Goal: Book appointment/travel/reservation

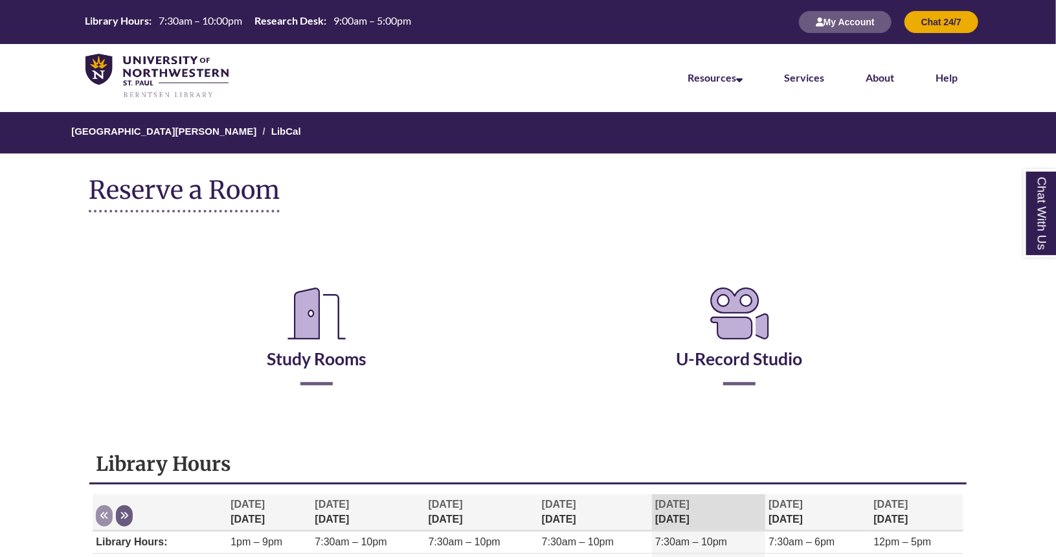
click at [334, 368] on h2 "Study Rooms" at bounding box center [316, 330] width 403 height 107
click at [326, 357] on link "Study Rooms" at bounding box center [317, 342] width 100 height 53
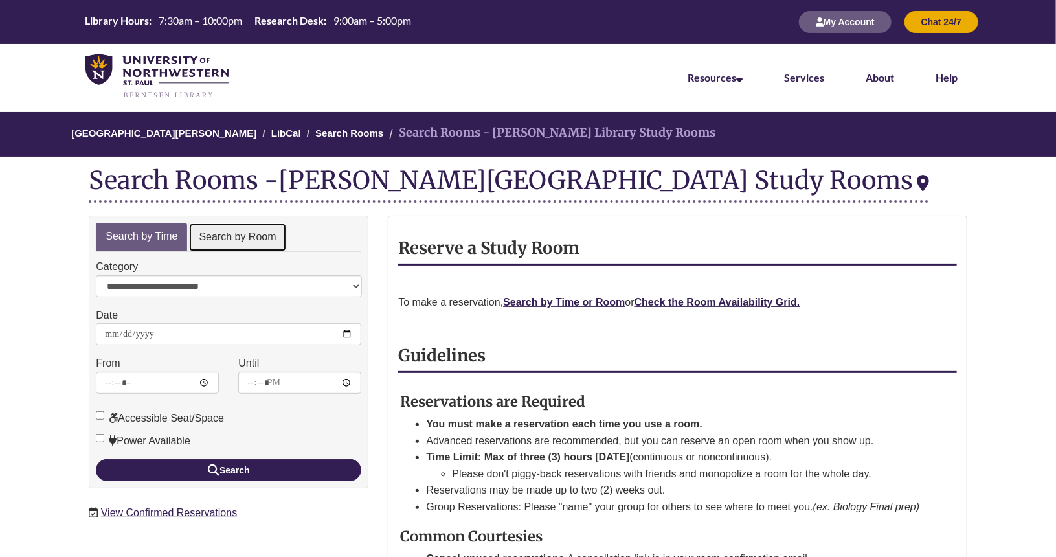
click at [241, 234] on link "Search by Room" at bounding box center [237, 237] width 98 height 29
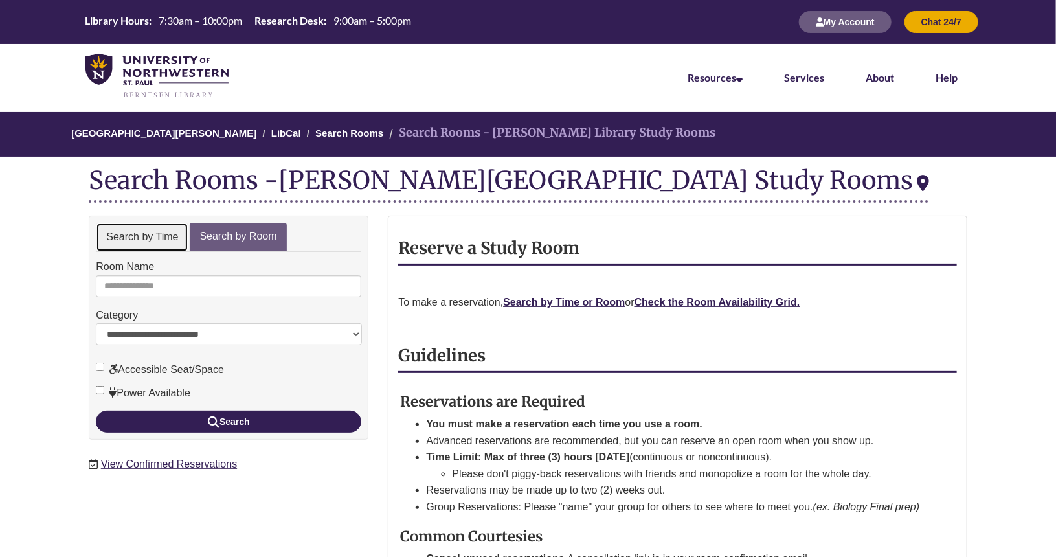
click at [136, 241] on link "Search by Time" at bounding box center [142, 237] width 93 height 29
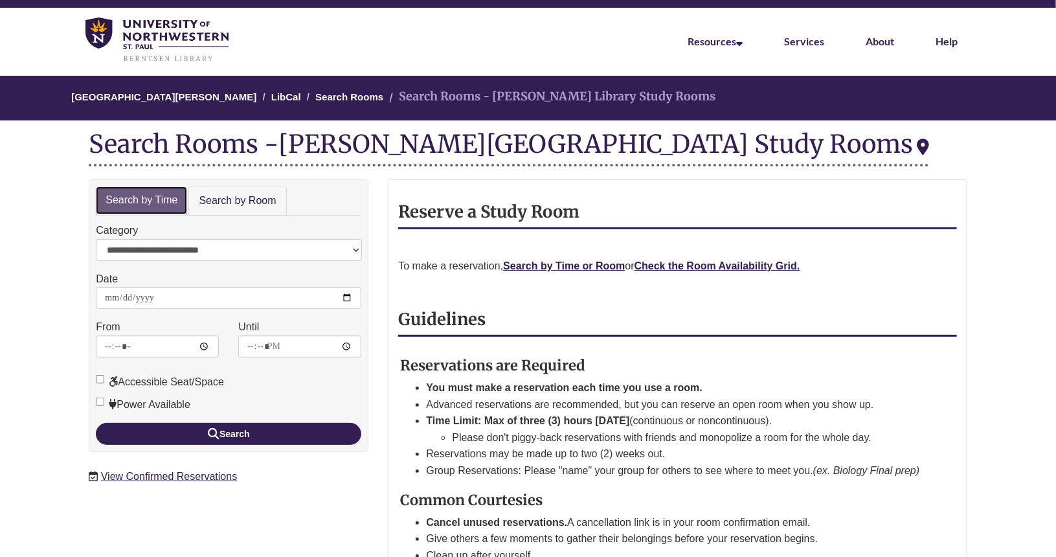
scroll to position [35, 0]
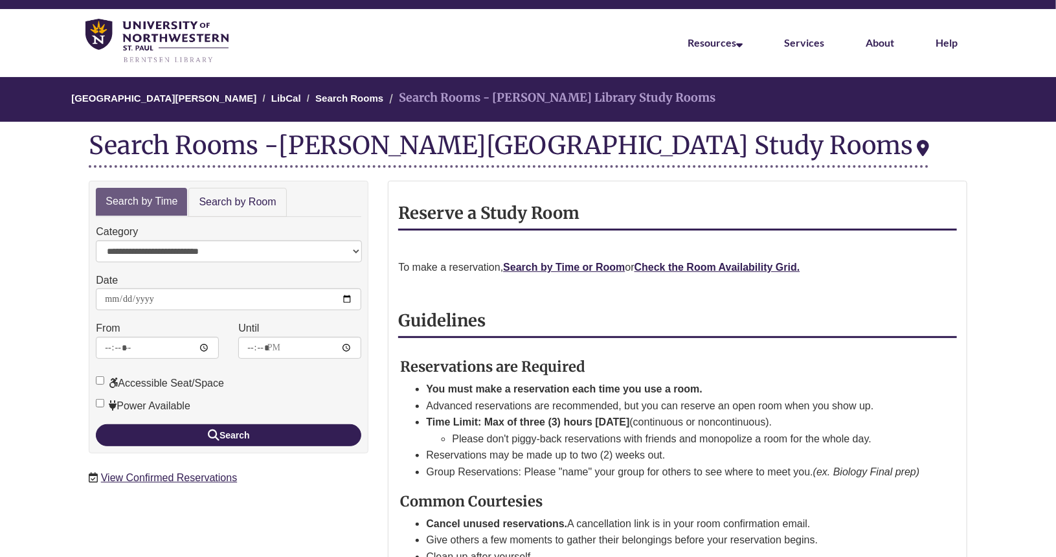
click at [722, 282] on p at bounding box center [677, 290] width 558 height 17
click at [732, 267] on strong "Check the Room Availability Grid." at bounding box center [717, 266] width 166 height 11
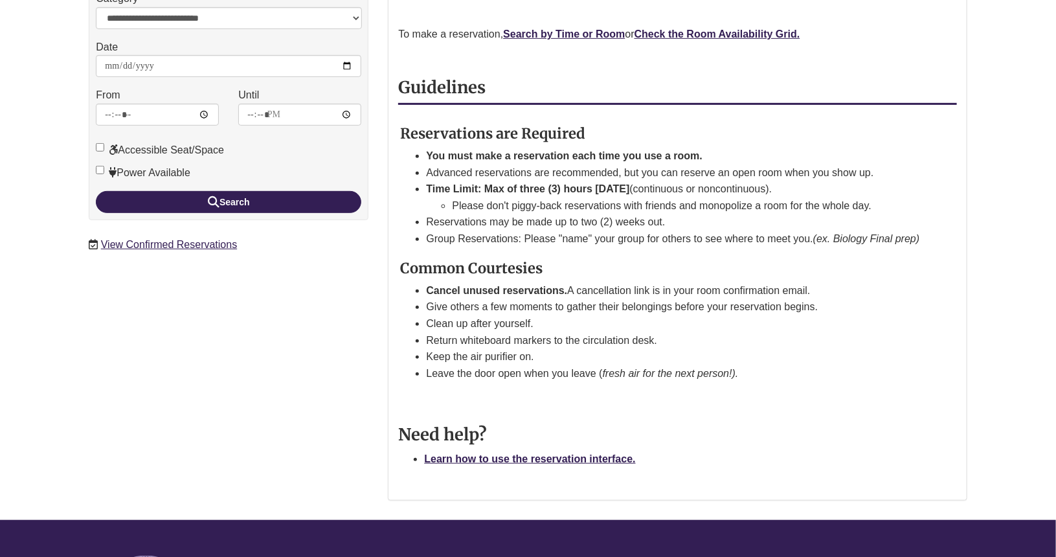
scroll to position [263, 0]
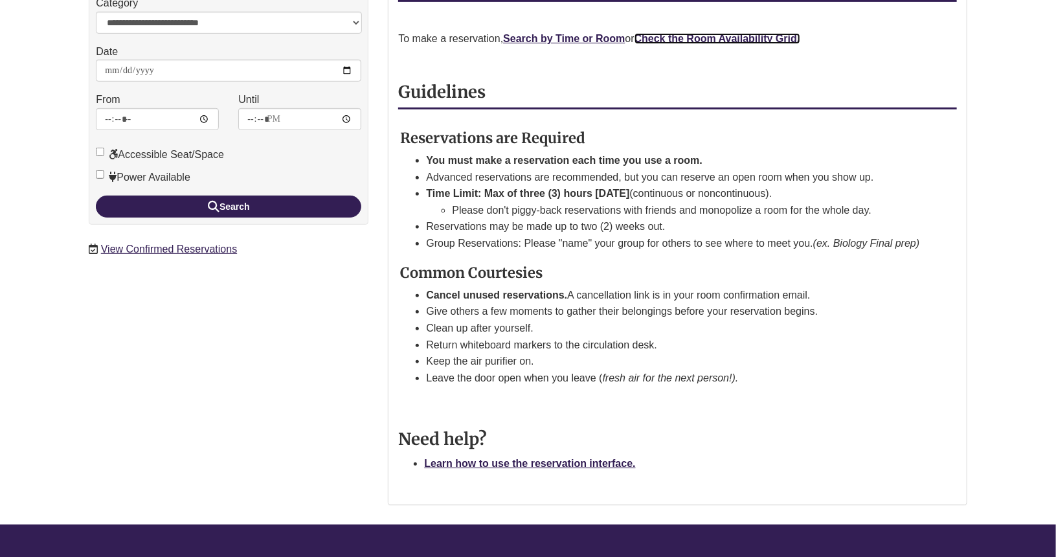
click at [689, 34] on strong "Check the Room Availability Grid." at bounding box center [717, 38] width 166 height 11
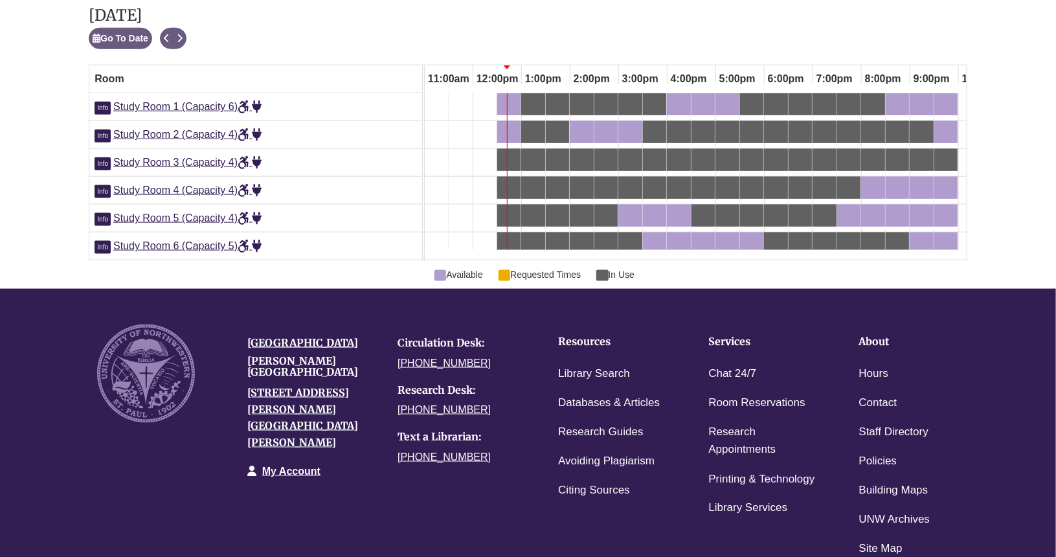
scroll to position [0, 623]
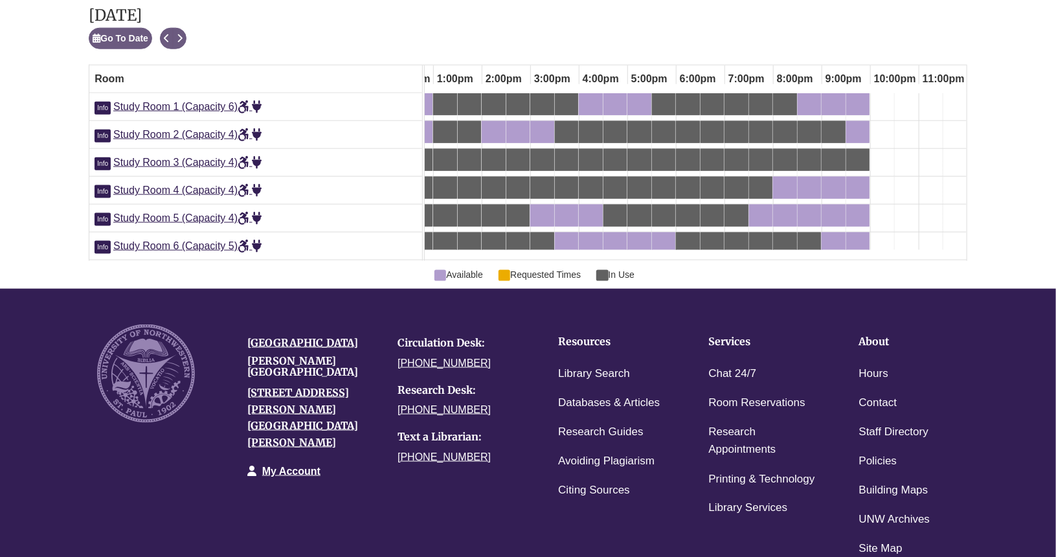
drag, startPoint x: 787, startPoint y: 217, endPoint x: 898, endPoint y: 205, distance: 111.3
click at [897, 205] on div at bounding box center [384, 176] width 1165 height 166
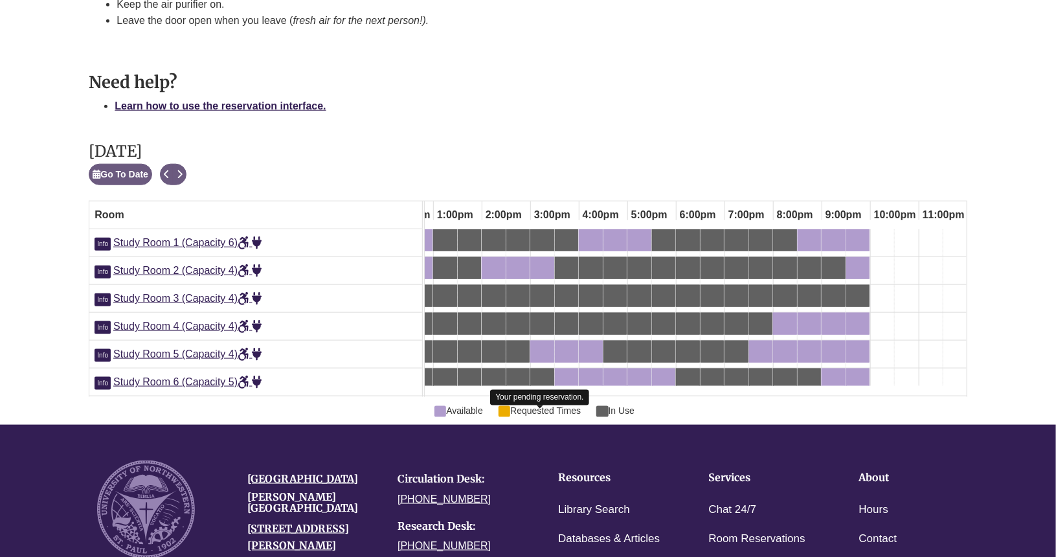
scroll to position [586, 0]
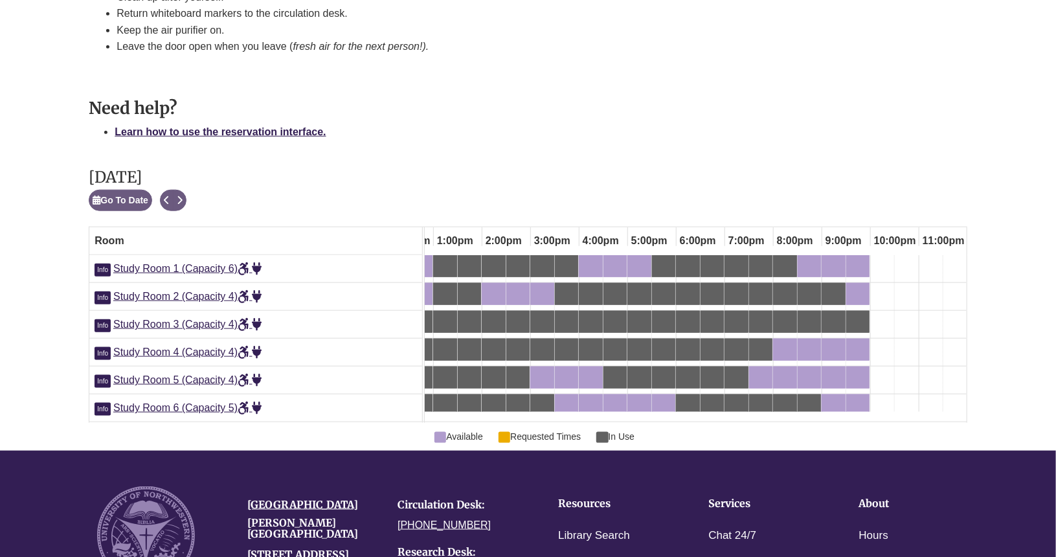
drag, startPoint x: 592, startPoint y: 263, endPoint x: 664, endPoint y: 269, distance: 72.7
click at [598, 267] on div "4:00pm Thursday, October 9, 2025 - Study Room 1 - Available" at bounding box center [590, 266] width 21 height 14
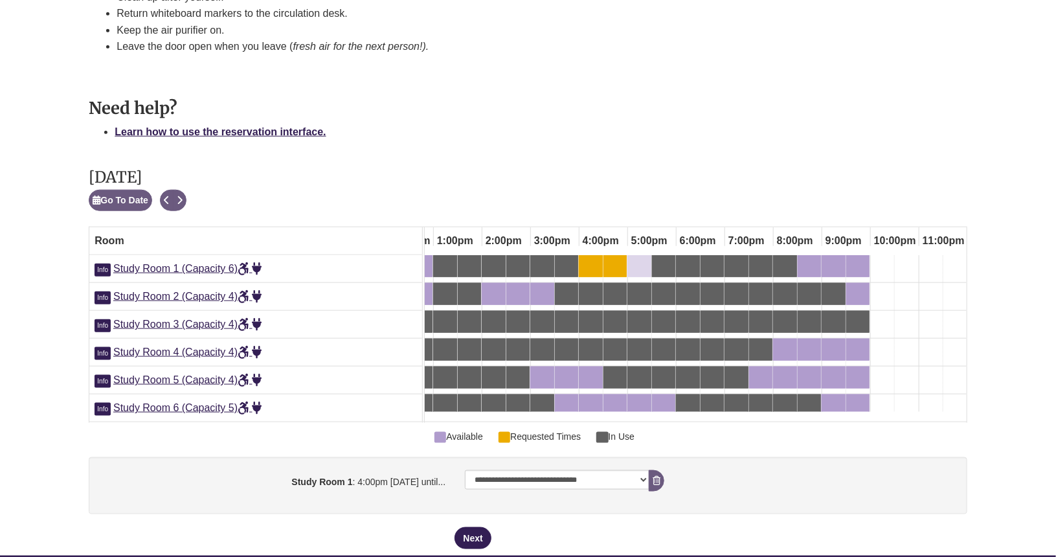
click at [639, 267] on div "5:00pm Thursday, October 9, 2025 - Study Room 1 - Available" at bounding box center [638, 266] width 21 height 14
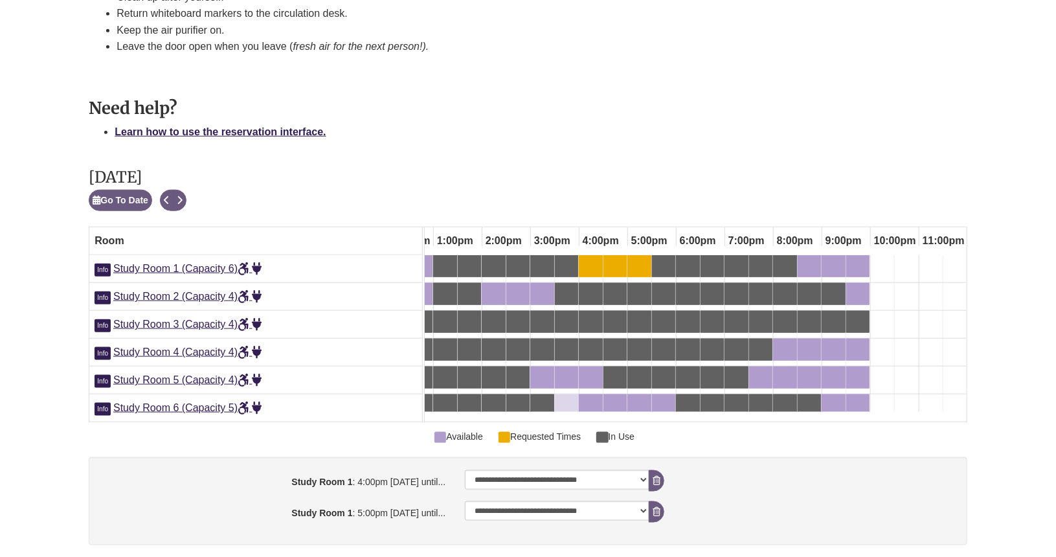
click at [564, 409] on link "3:30pm Thursday, October 9, 2025 - Study Room 6 - Available" at bounding box center [566, 405] width 23 height 22
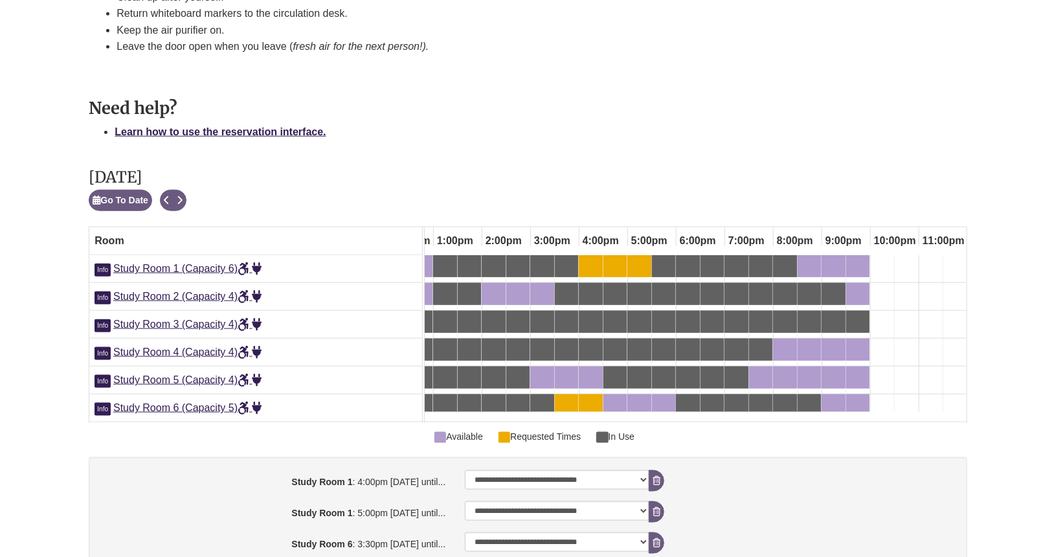
click at [601, 264] on div "4:00pm Thursday, October 9, 2025 - Study Room 1 - Available" at bounding box center [590, 266] width 21 height 14
click at [595, 267] on div "4:00pm Thursday, October 9, 2025 - Study Room 1 - Requested Times" at bounding box center [590, 266] width 21 height 14
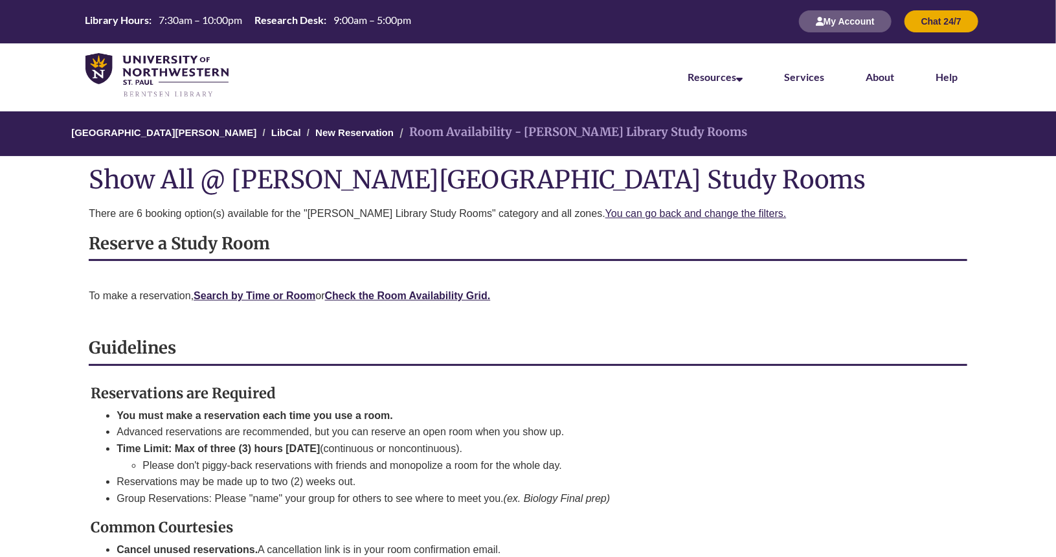
scroll to position [0, 0]
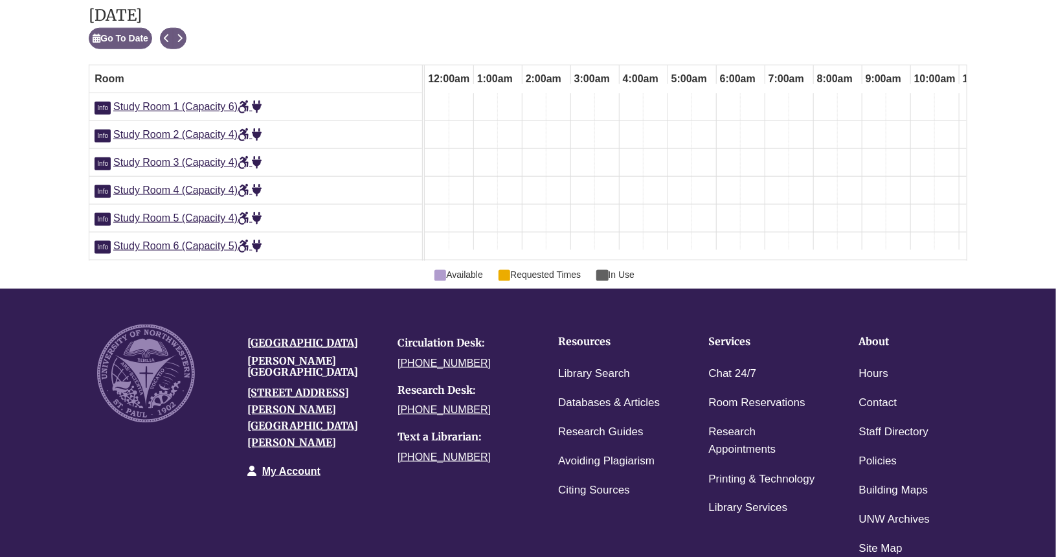
scroll to position [0, 535]
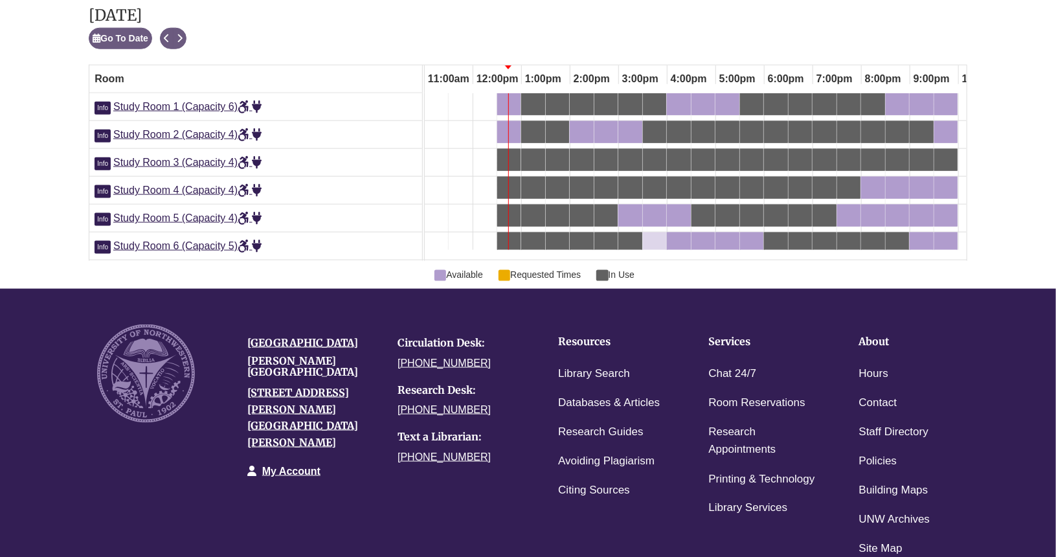
click at [645, 238] on div "3:30pm Thursday, October 9, 2025 - Study Room 6 - Available" at bounding box center [646, 243] width 5 height 14
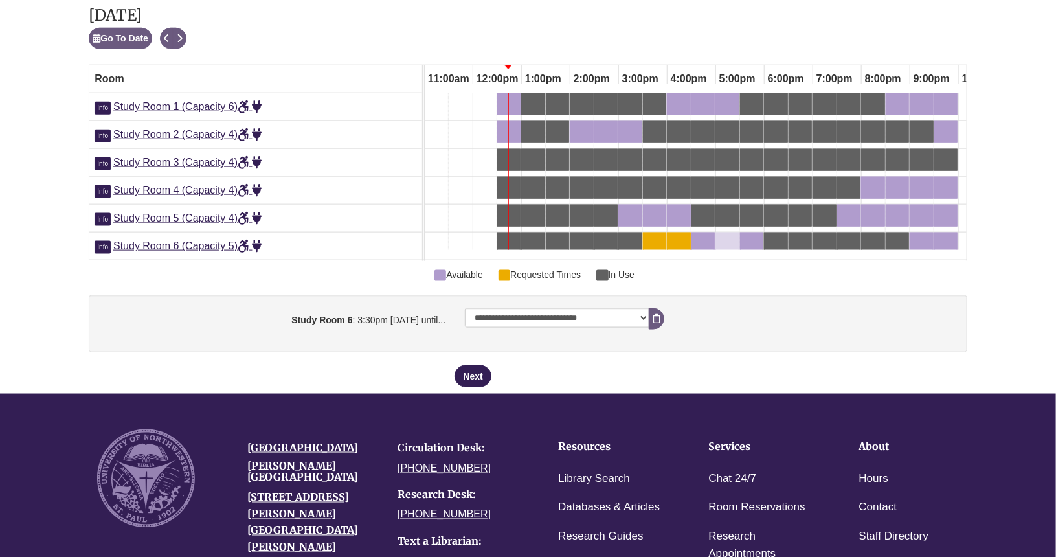
click at [727, 236] on div "5:00pm Thursday, October 9, 2025 - Study Room 6 - Available" at bounding box center [727, 243] width 21 height 14
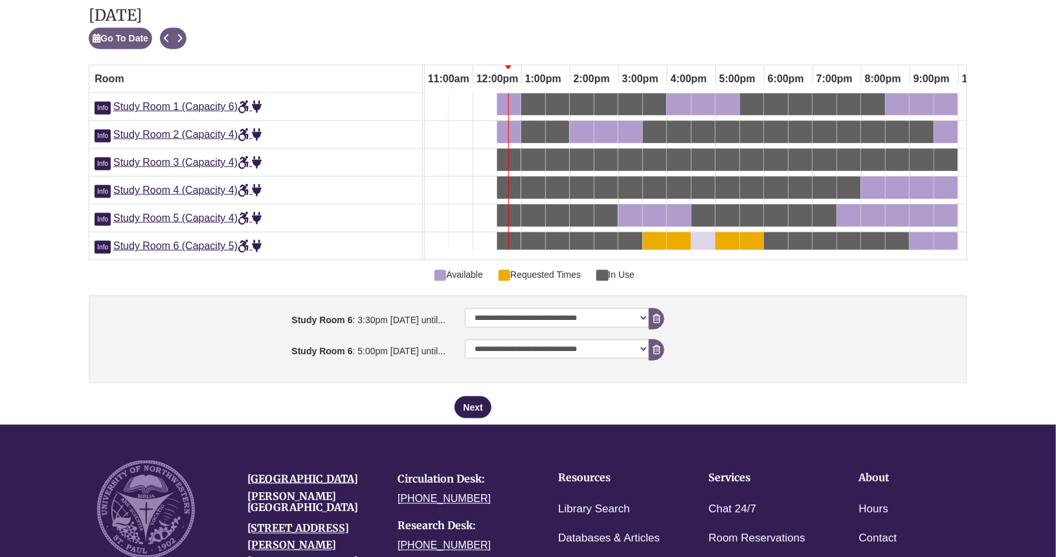
click at [711, 239] on div "4:30pm Thursday, October 9, 2025 - Study Room 6 - Available" at bounding box center [703, 243] width 21 height 14
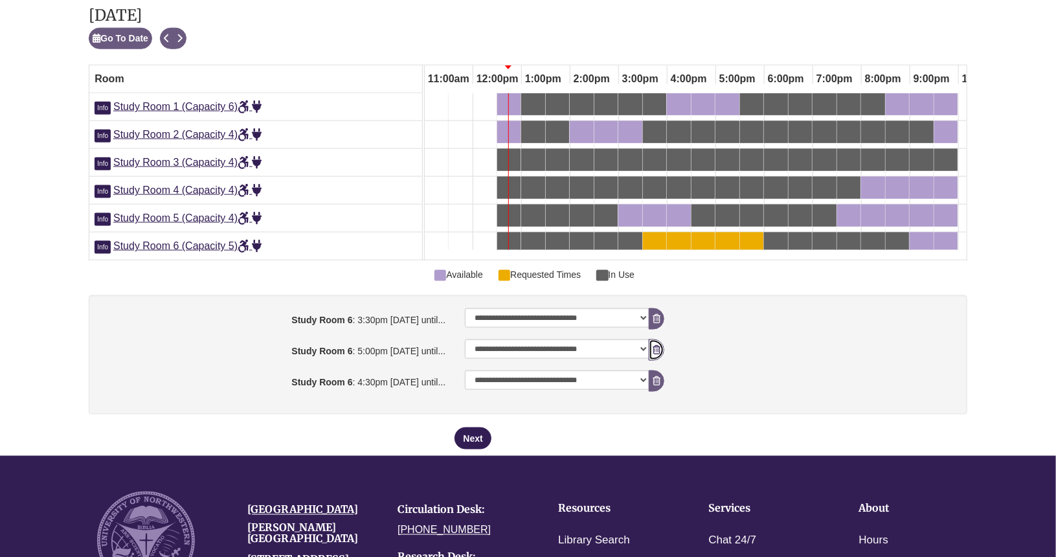
click at [654, 354] on icon "booking form" at bounding box center [656, 349] width 8 height 9
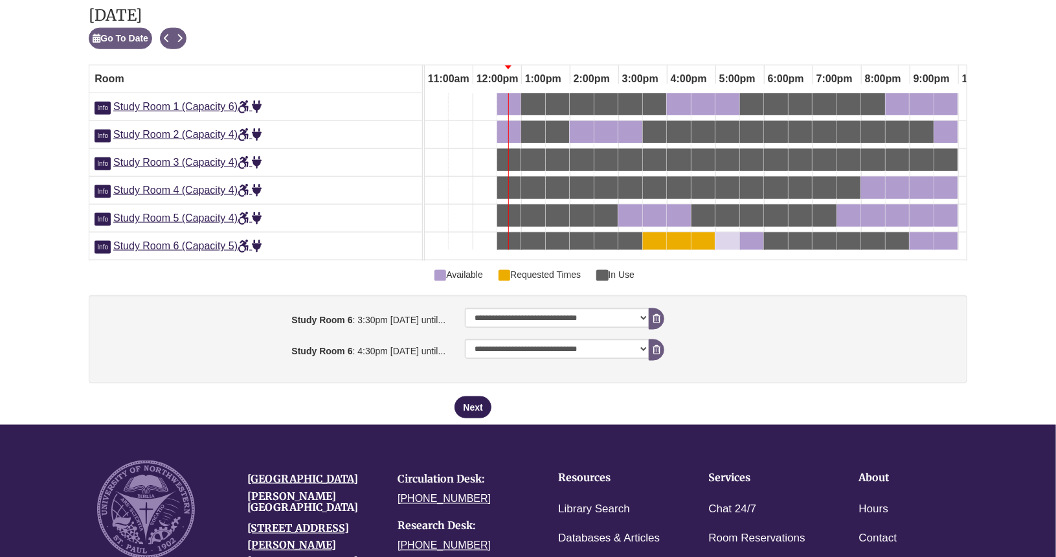
click at [720, 236] on div "5:00pm Thursday, October 9, 2025 - Study Room 6 - Available" at bounding box center [719, 243] width 5 height 14
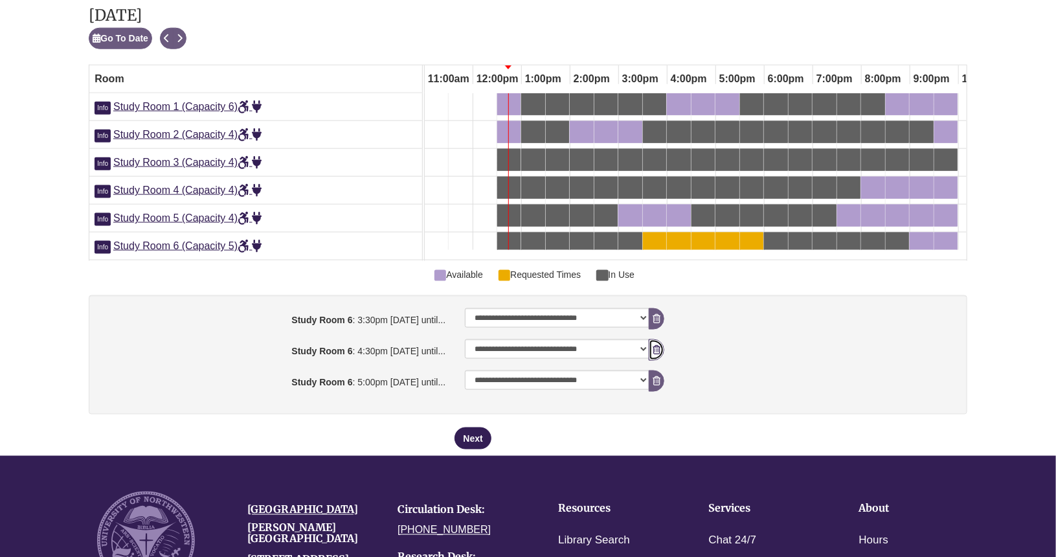
click at [652, 354] on icon "booking form" at bounding box center [656, 349] width 8 height 9
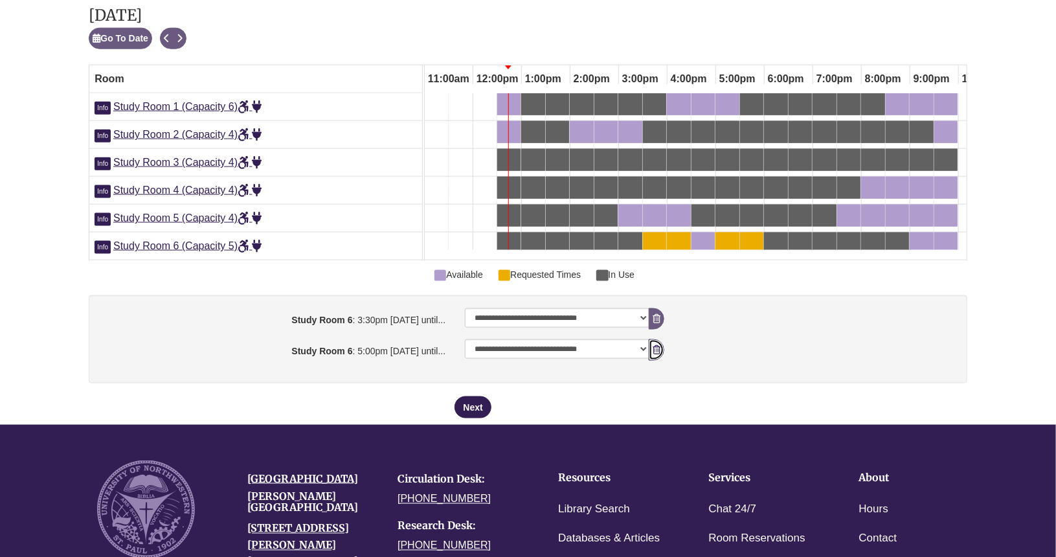
click at [658, 354] on icon "booking form" at bounding box center [656, 349] width 8 height 9
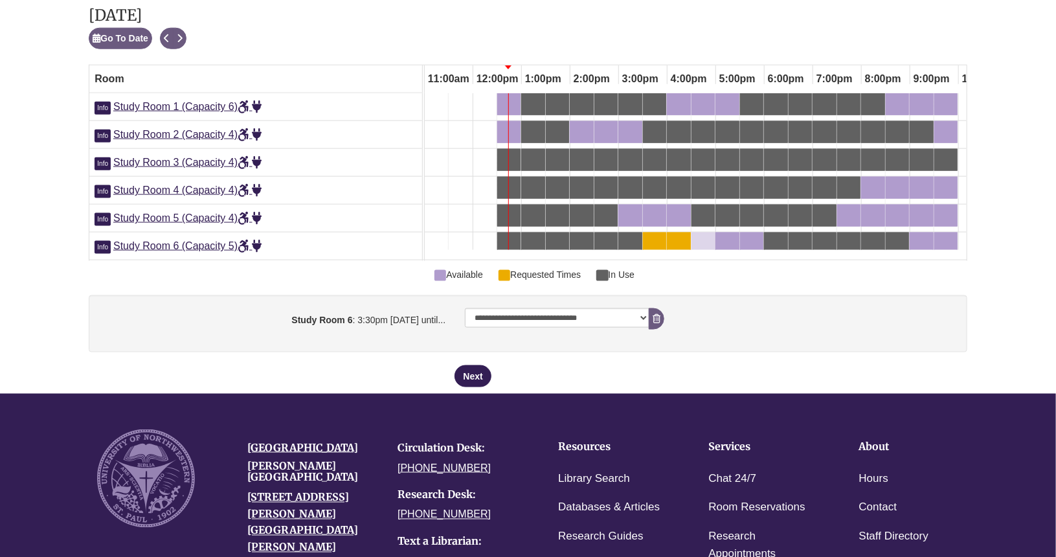
click at [706, 243] on div "4:30pm Thursday, October 9, 2025 - Study Room 6 - Available" at bounding box center [703, 243] width 21 height 14
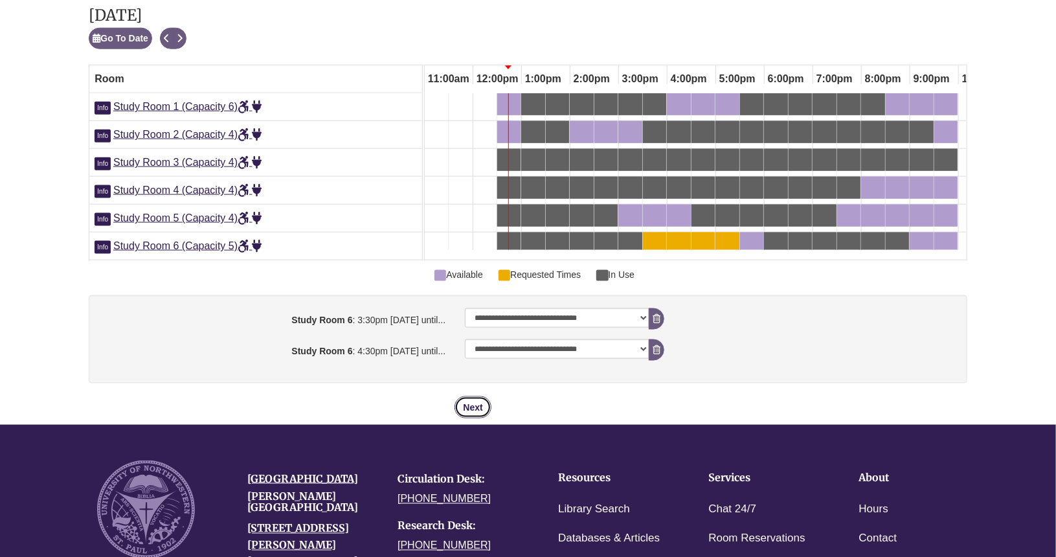
click at [474, 408] on button "Next" at bounding box center [472, 407] width 36 height 22
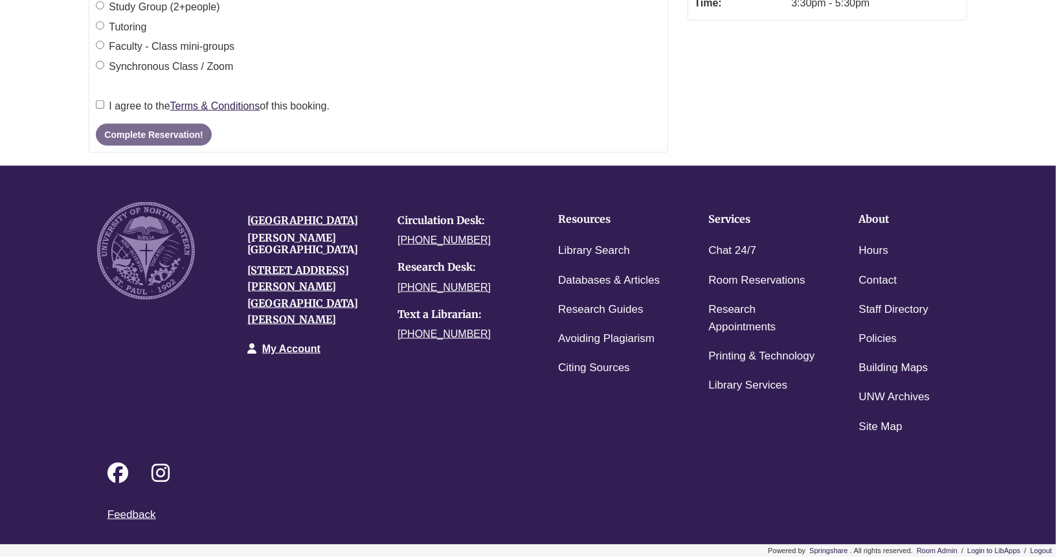
scroll to position [0, 0]
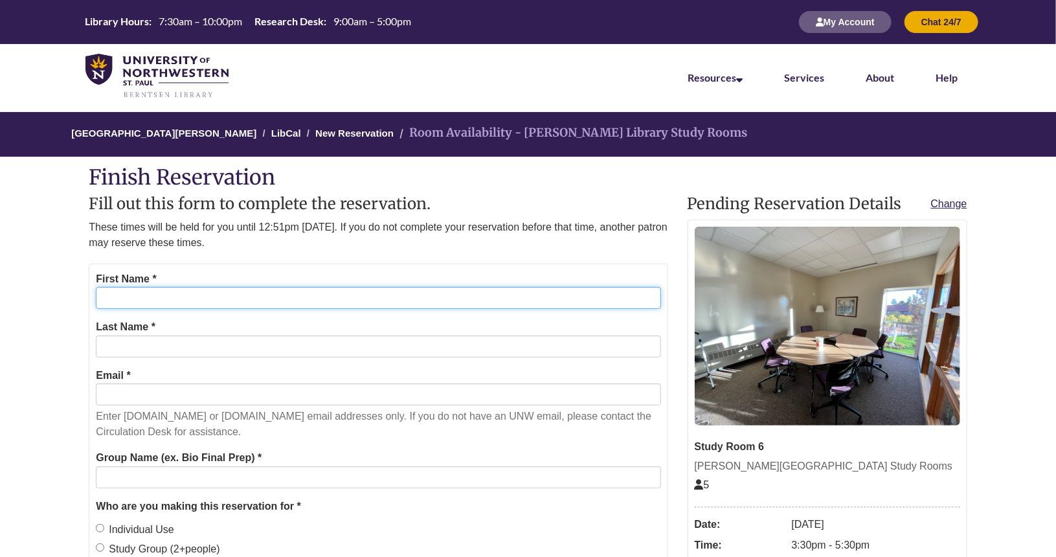
click at [302, 292] on input "First Name *" at bounding box center [378, 298] width 564 height 22
type input "****"
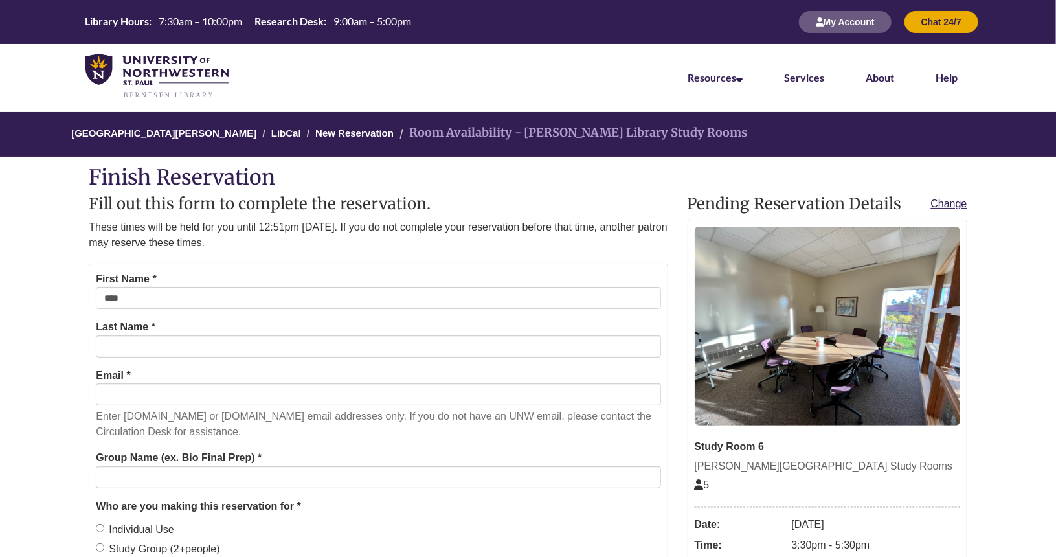
type input "**********"
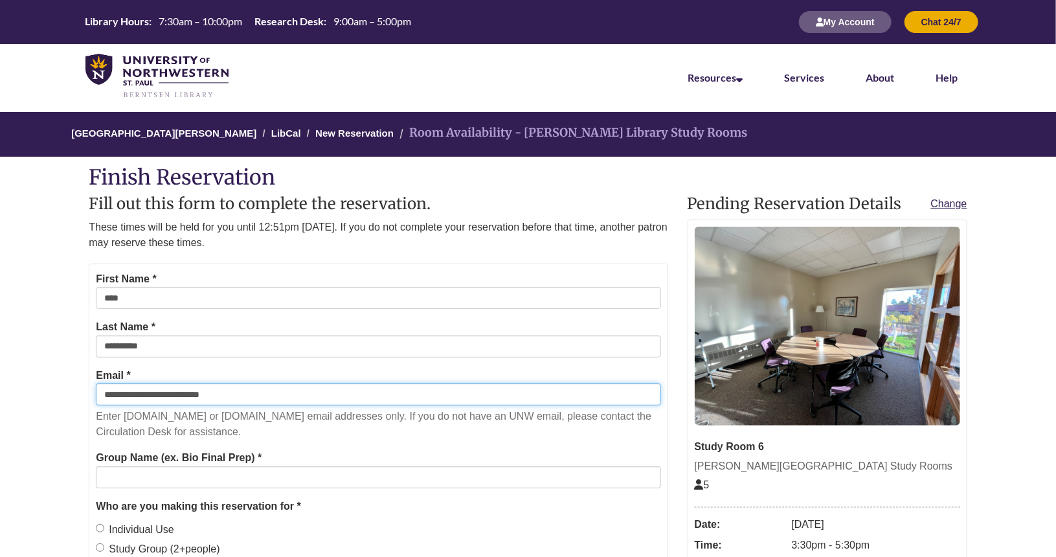
drag, startPoint x: 243, startPoint y: 391, endPoint x: 71, endPoint y: 385, distance: 172.3
click at [71, 385] on body "Alternate page for screen reader Users Skip to Main Content Library Hours: 7:30…" at bounding box center [528, 549] width 1056 height 1098
type input "**********"
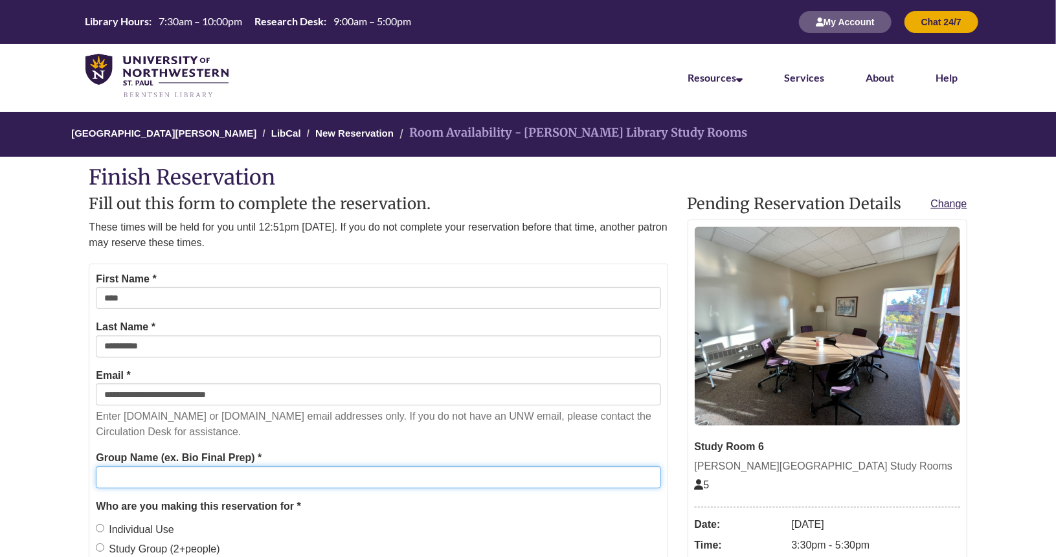
click at [261, 485] on input "Group Name (ex. Bio Final Prep) *" at bounding box center [378, 477] width 564 height 22
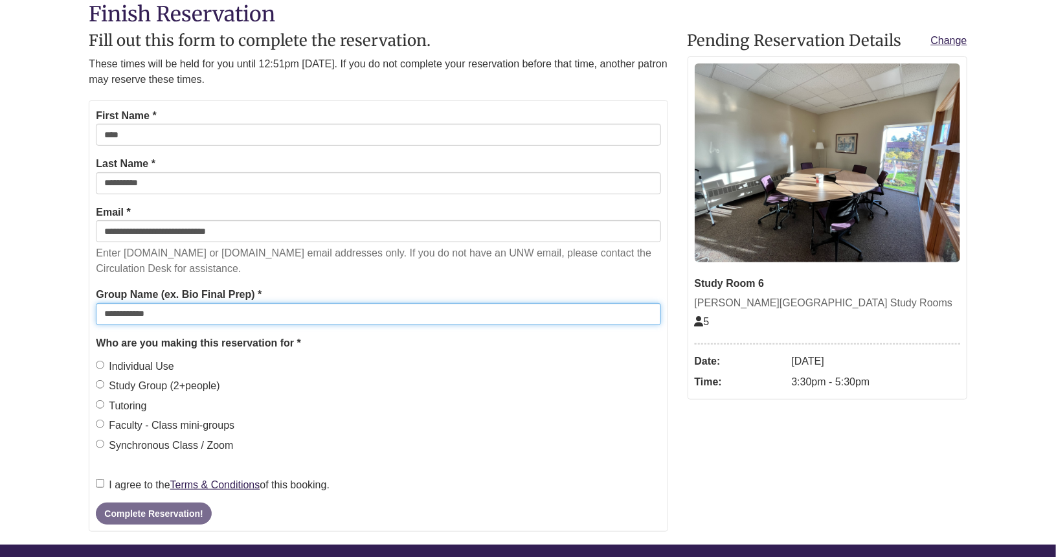
scroll to position [171, 0]
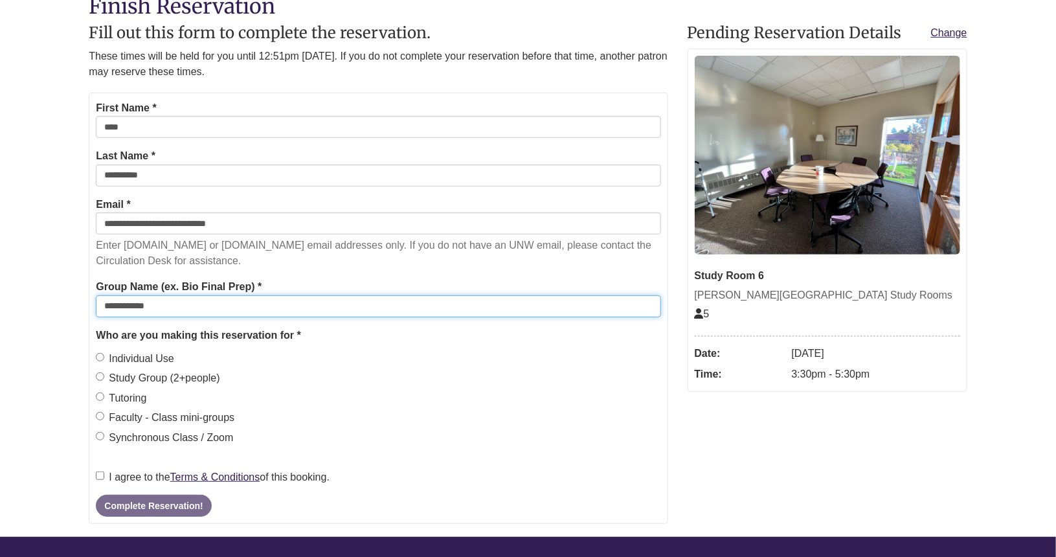
type input "**********"
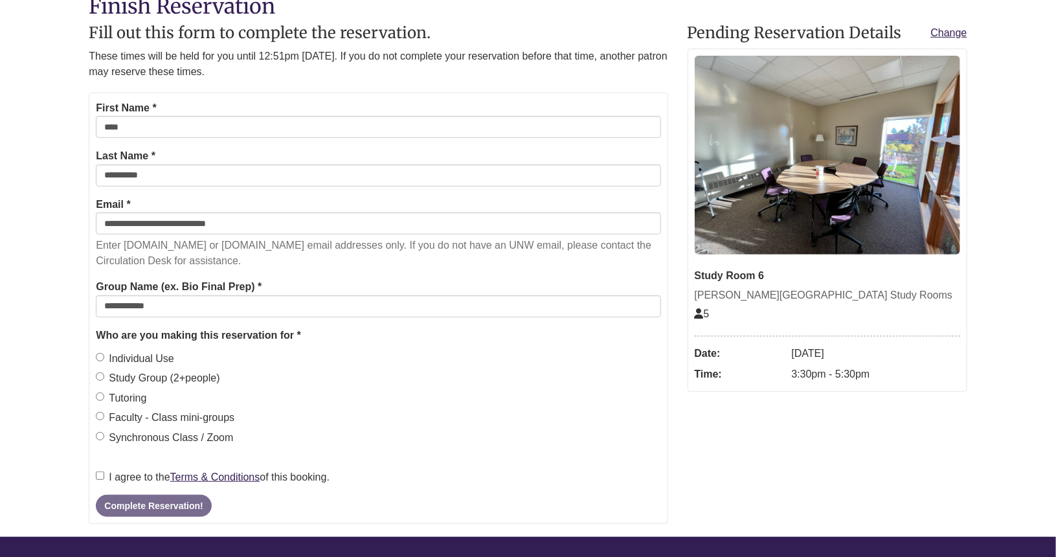
click at [151, 346] on fieldset "Who are you making this reservation for * Individual Use Study Group (2+people)…" at bounding box center [378, 390] width 564 height 126
click at [144, 357] on label "Individual Use" at bounding box center [135, 358] width 78 height 17
click at [128, 477] on label "I agree to the Terms & Conditions of this booking." at bounding box center [213, 477] width 234 height 17
click at [137, 497] on button "Complete Reservation!" at bounding box center [153, 506] width 115 height 22
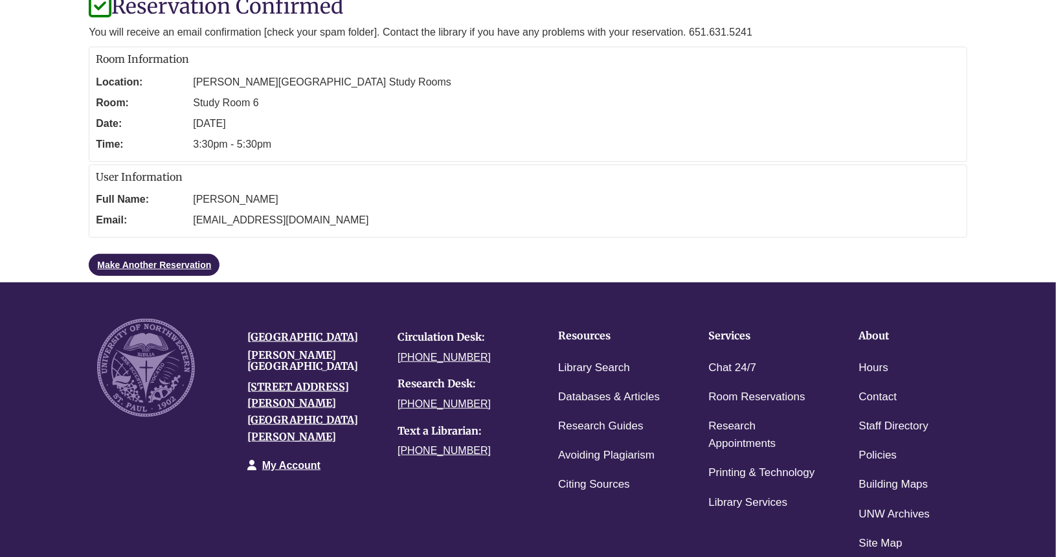
scroll to position [0, 0]
